Goal: Navigation & Orientation: Find specific page/section

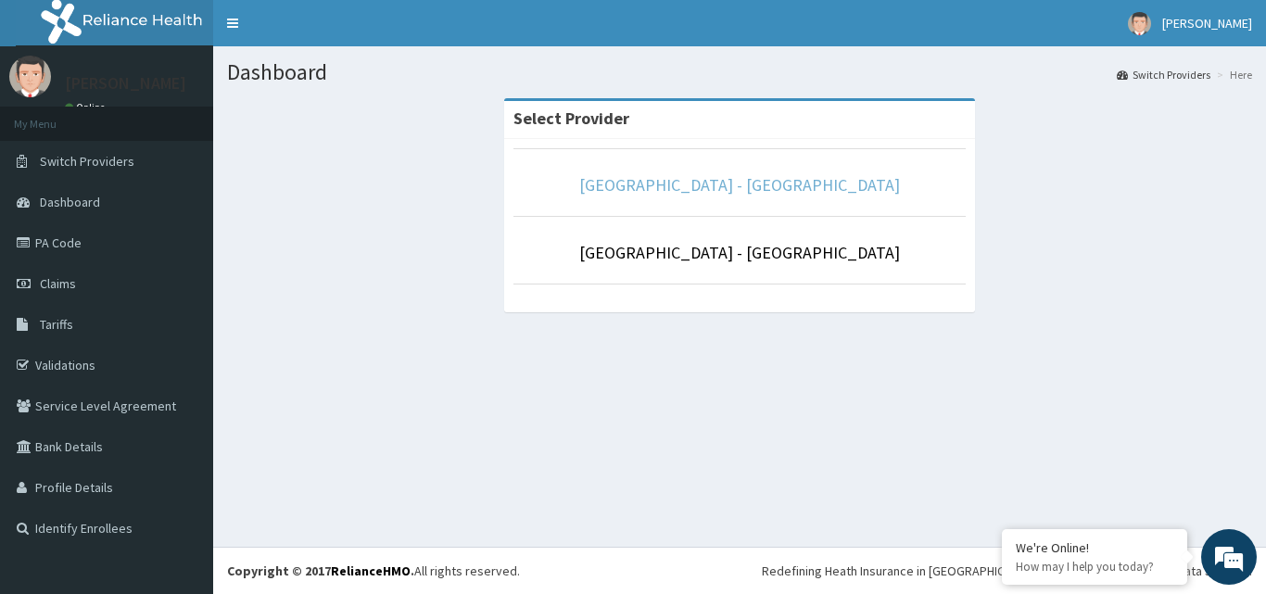
click at [796, 180] on link "[GEOGRAPHIC_DATA] - [GEOGRAPHIC_DATA]" at bounding box center [739, 184] width 321 height 21
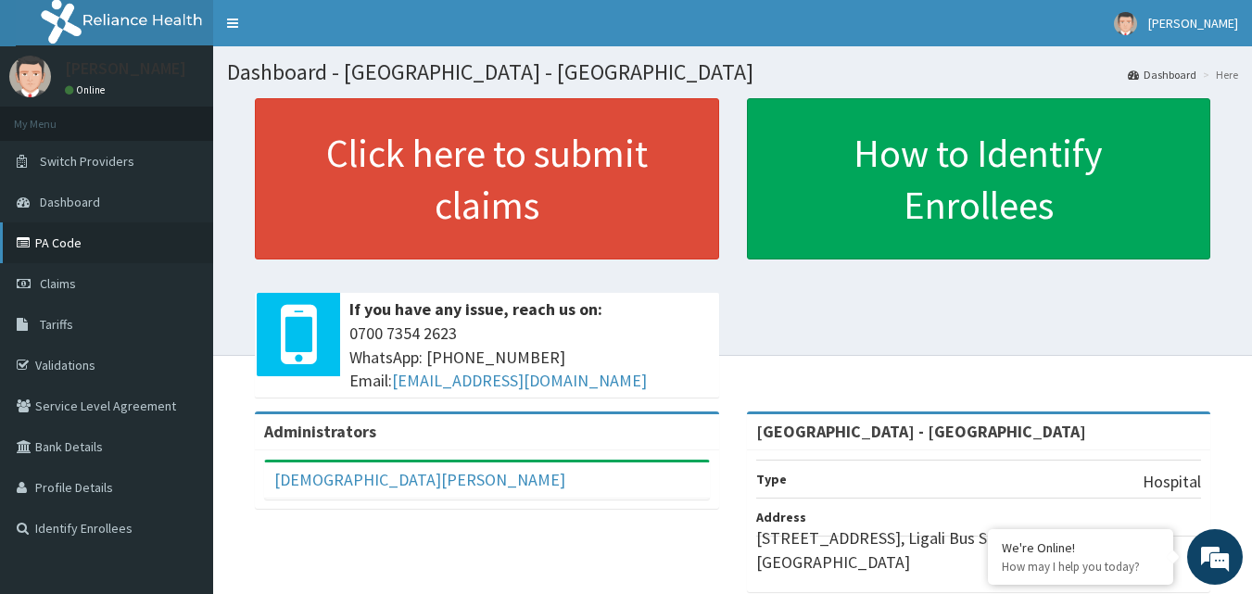
click at [69, 246] on link "PA Code" at bounding box center [106, 242] width 213 height 41
